Goal: Transaction & Acquisition: Obtain resource

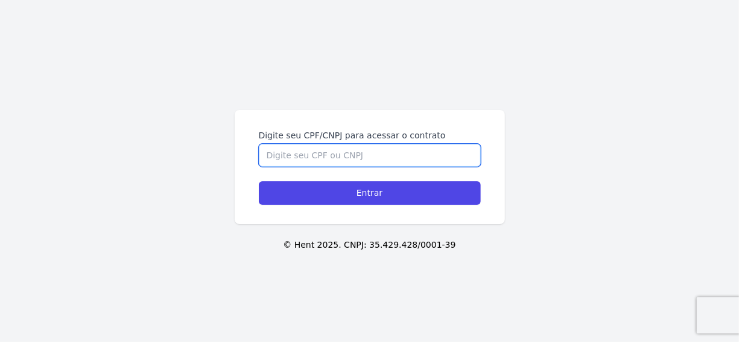
click at [326, 156] on input "Digite seu CPF/CNPJ para acessar o contrato" at bounding box center [370, 155] width 222 height 23
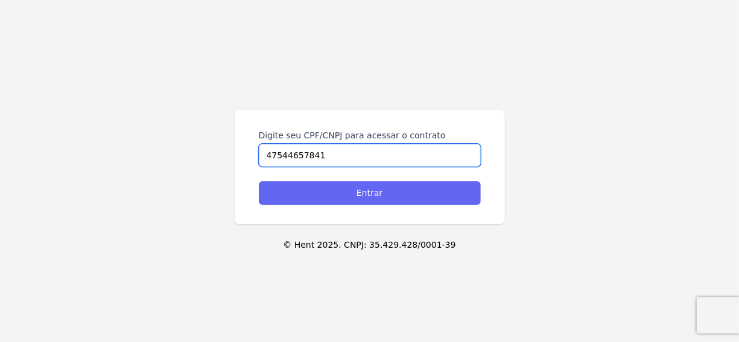
type input "47544657841"
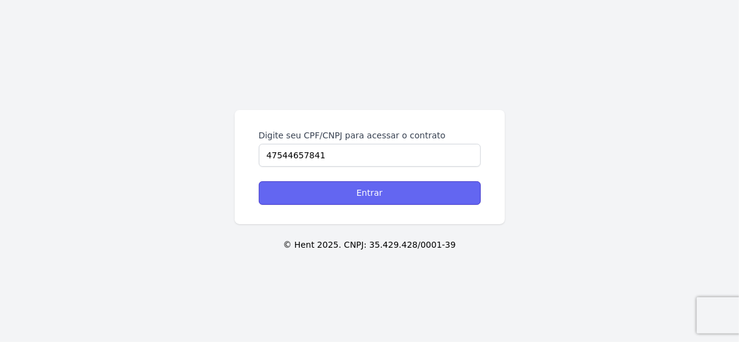
click at [354, 196] on input "Entrar" at bounding box center [370, 193] width 222 height 24
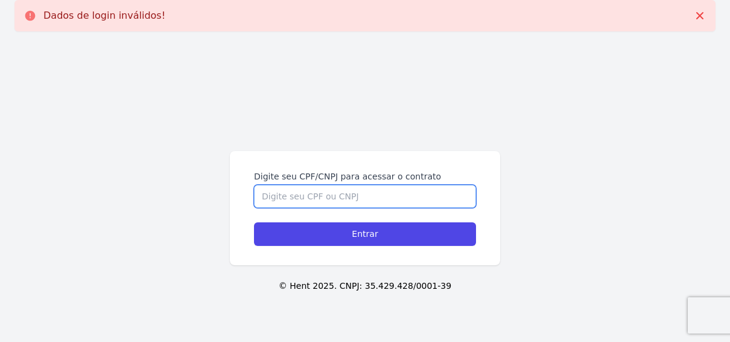
click at [336, 203] on input "Digite seu CPF/CNPJ para acessar o contrato" at bounding box center [365, 196] width 222 height 23
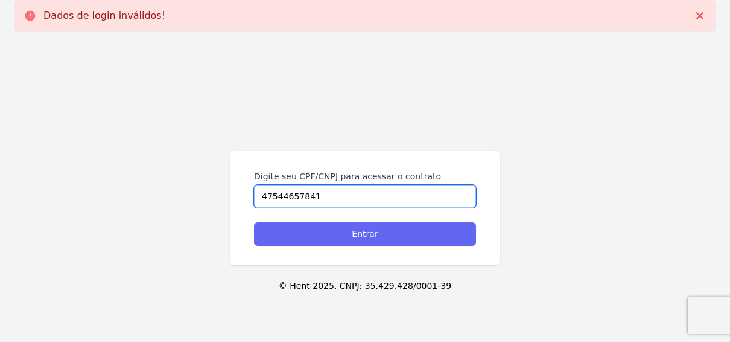
type input "47544657841"
click at [371, 237] on input "Entrar" at bounding box center [365, 234] width 222 height 24
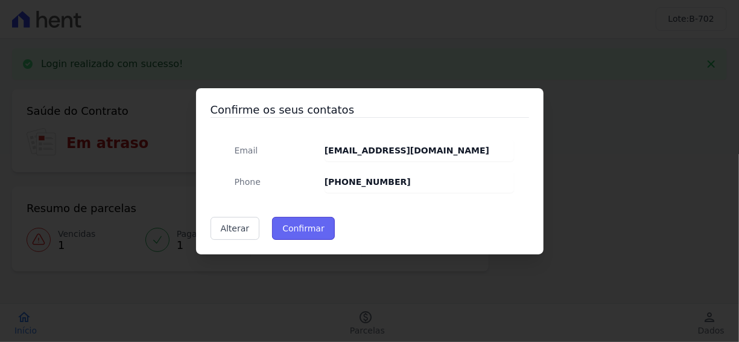
click at [293, 226] on button "Confirmar" at bounding box center [303, 228] width 63 height 23
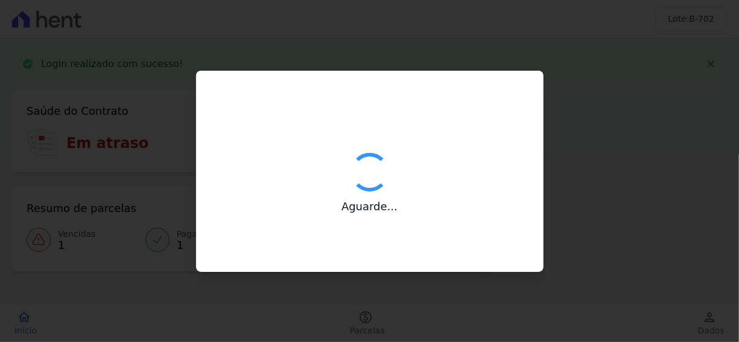
type input "Contatos confirmados com sucesso."
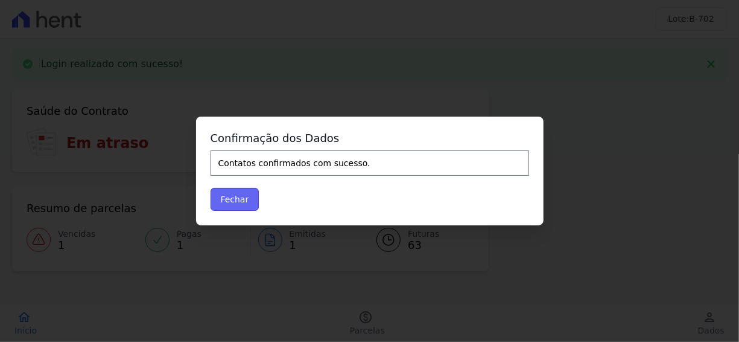
click at [239, 200] on button "Fechar" at bounding box center [235, 199] width 49 height 23
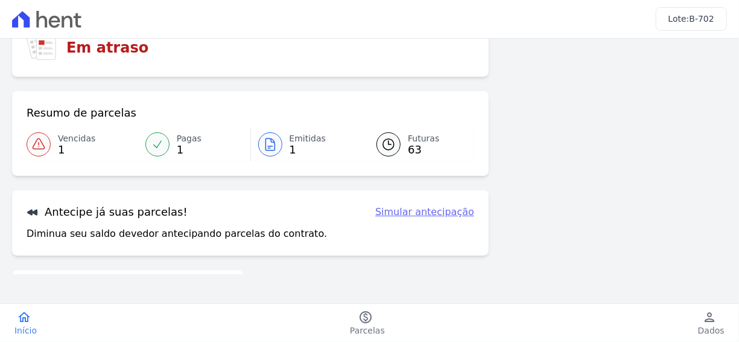
scroll to position [10, 0]
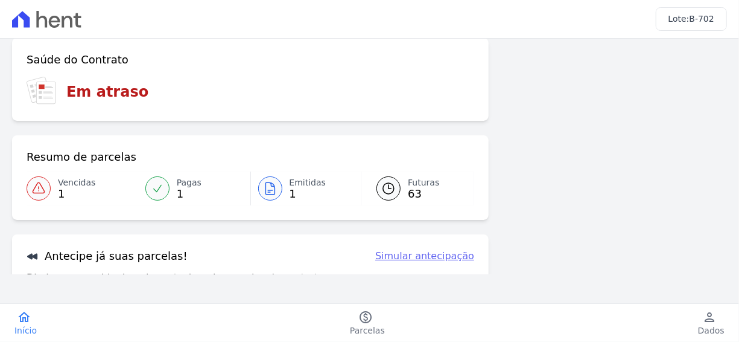
click at [46, 192] on div at bounding box center [39, 188] width 24 height 24
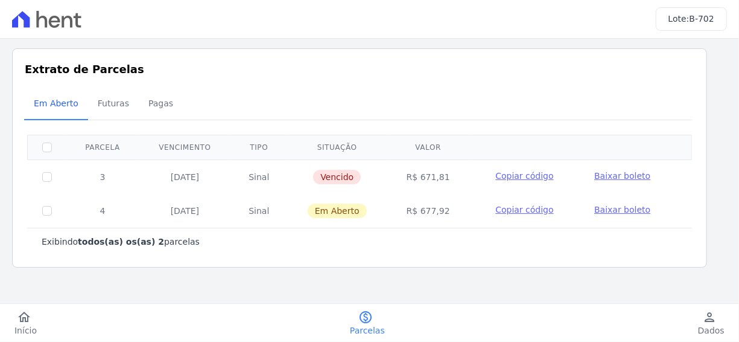
scroll to position [1, 0]
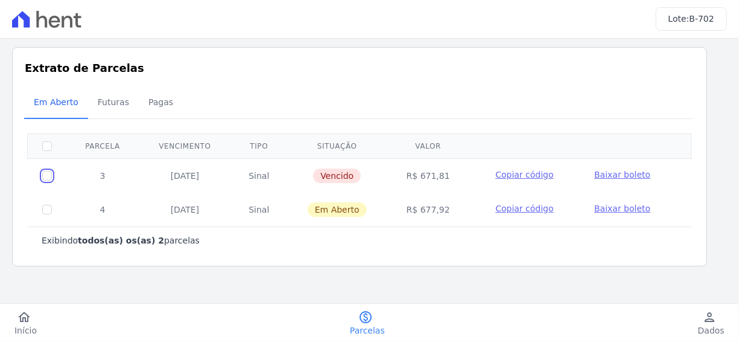
click at [48, 173] on input "checkbox" at bounding box center [47, 176] width 10 height 10
checkbox input "true"
click at [621, 175] on span "Baixar boleto" at bounding box center [622, 175] width 56 height 10
